Goal: Find specific page/section: Find specific page/section

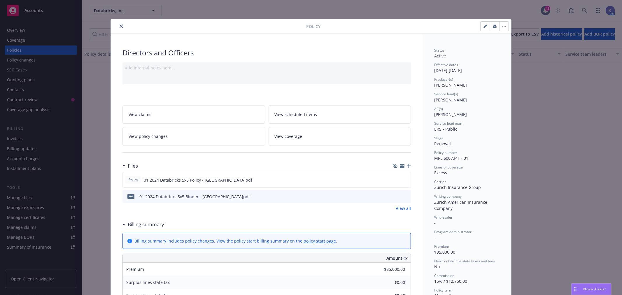
scroll to position [388, 0]
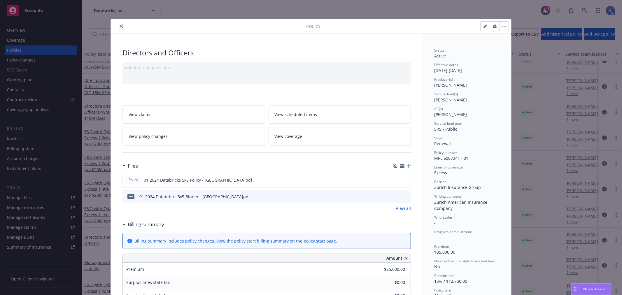
click at [120, 25] on icon "close" at bounding box center [121, 25] width 3 height 3
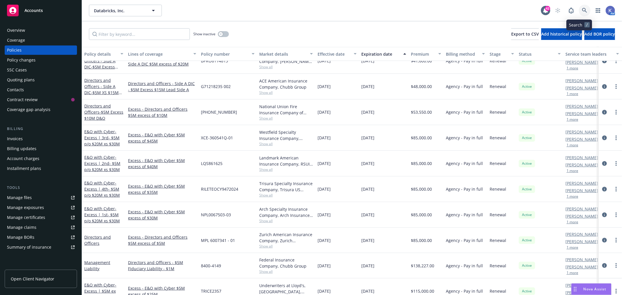
click at [582, 9] on icon at bounding box center [584, 10] width 5 height 5
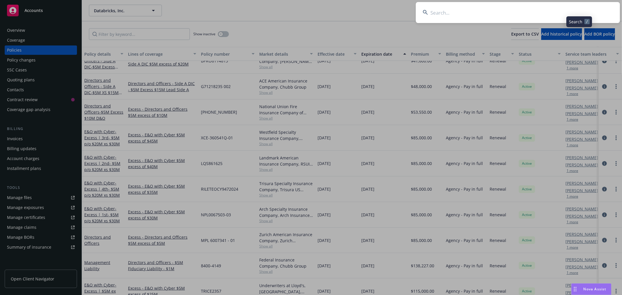
click at [551, 15] on input at bounding box center [518, 12] width 204 height 21
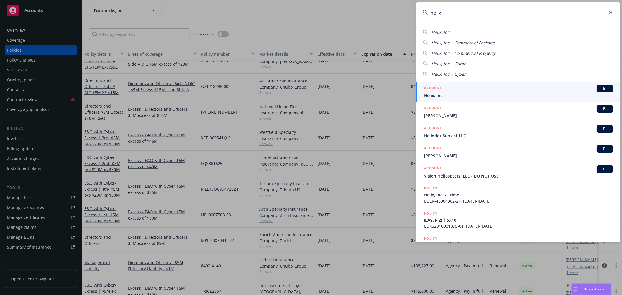
type input "helix"
click at [441, 94] on span "Helix, Inc." at bounding box center [518, 95] width 189 height 6
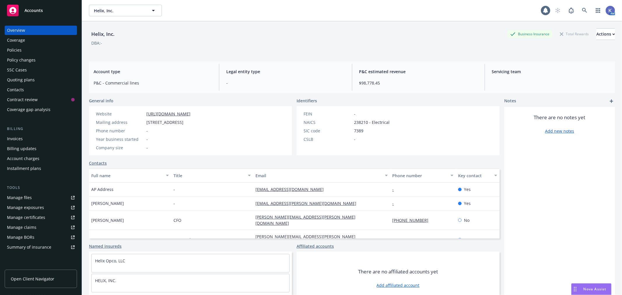
click at [30, 48] on div "Policies" at bounding box center [41, 49] width 68 height 9
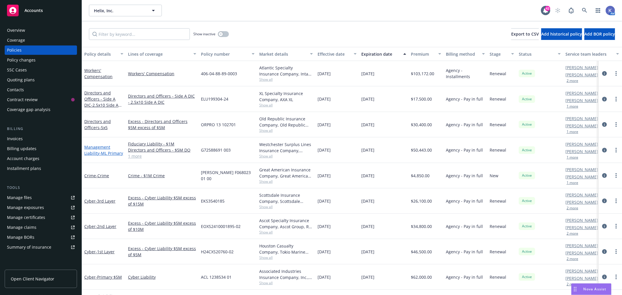
click at [100, 144] on link "Management Liability - ML Primary" at bounding box center [103, 150] width 39 height 12
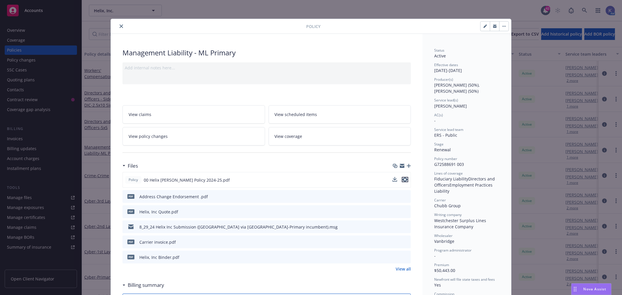
click at [402, 179] on icon "preview file" at bounding box center [404, 180] width 5 height 4
click at [403, 257] on icon "preview file" at bounding box center [405, 257] width 5 height 4
